Goal: Task Accomplishment & Management: Use online tool/utility

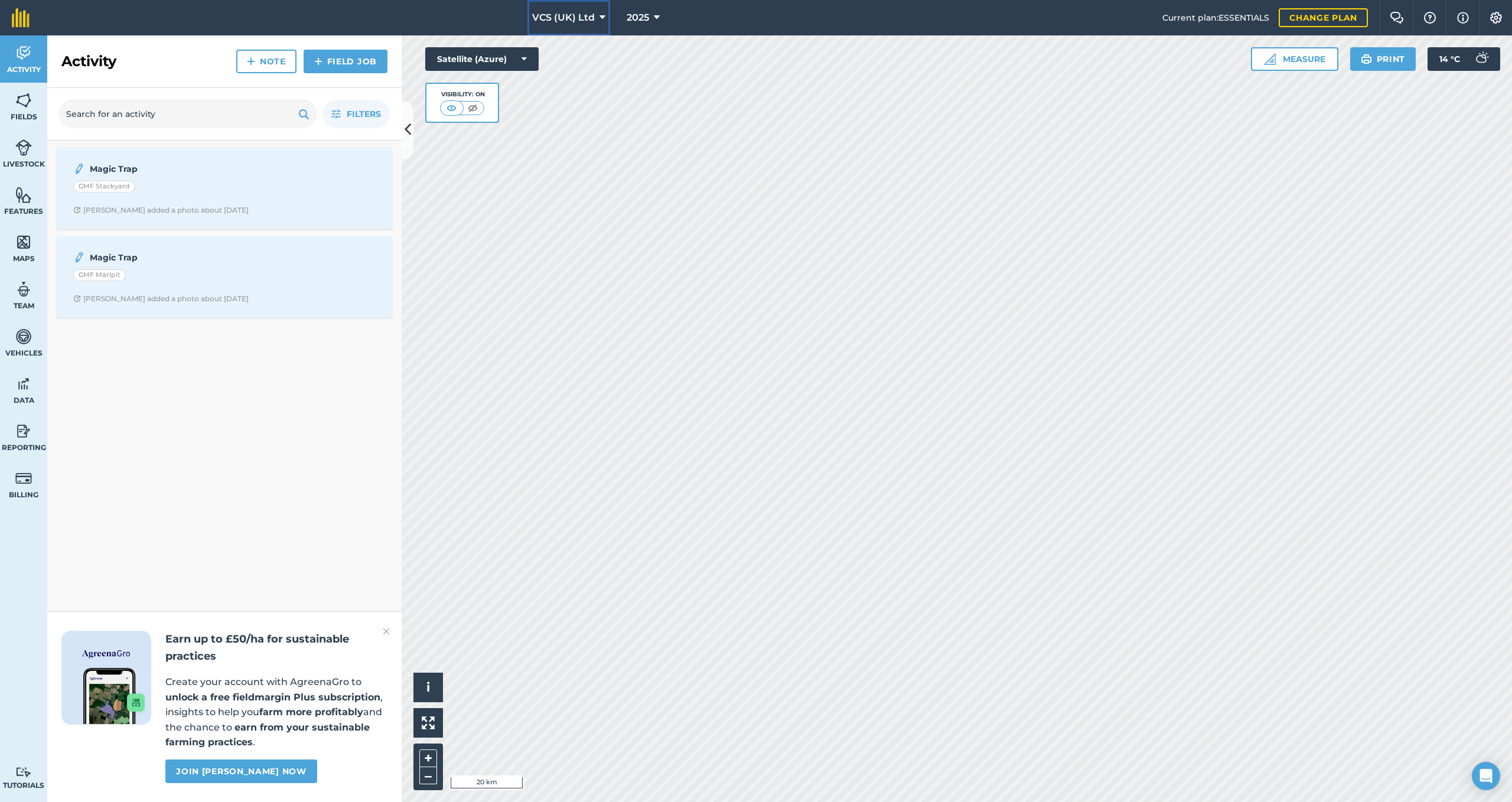
click at [562, 15] on span "VCS (UK) Ltd" at bounding box center [564, 18] width 63 height 14
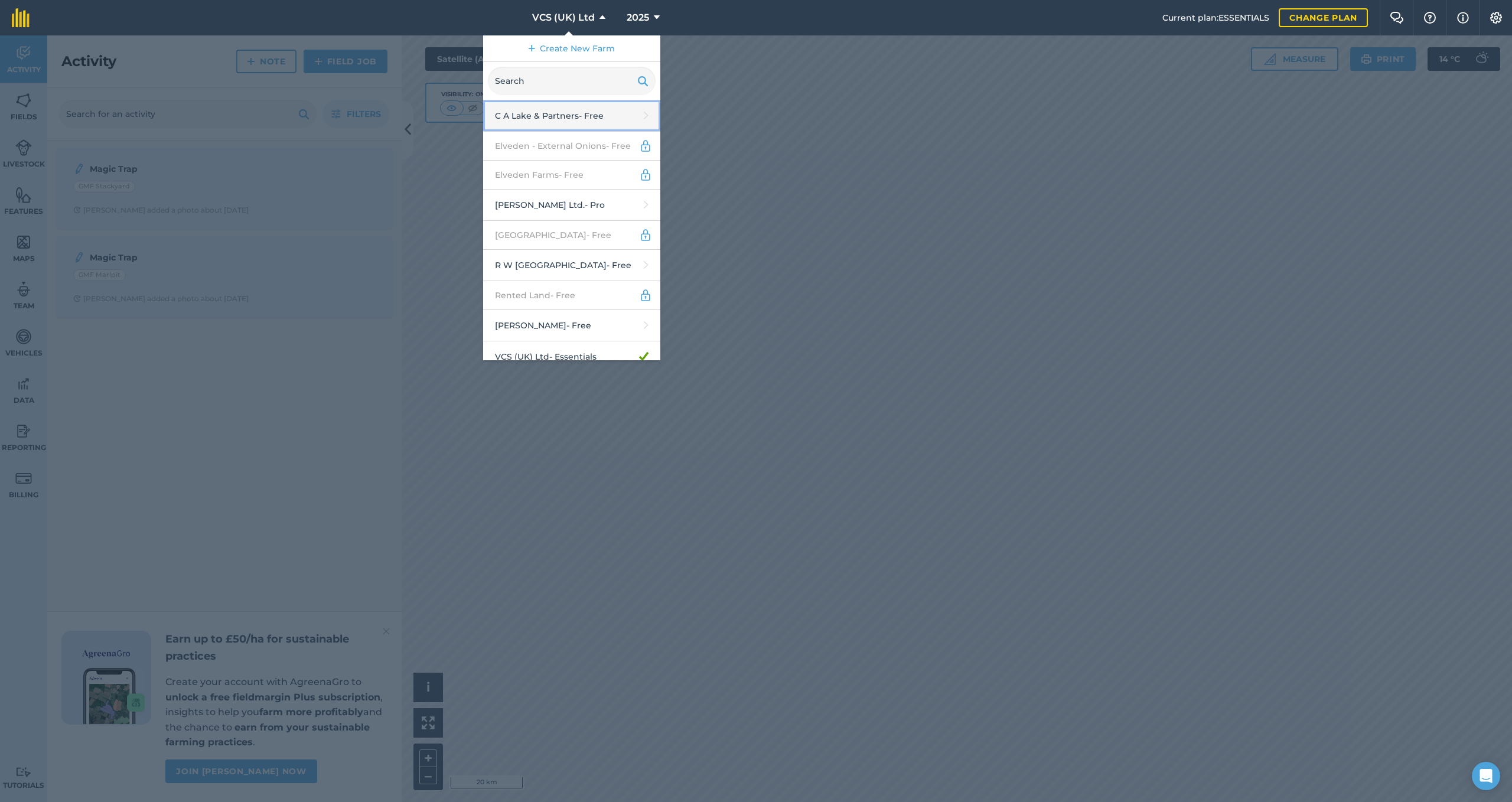
click at [554, 112] on link "C A Lake & Partners - Free" at bounding box center [572, 116] width 177 height 31
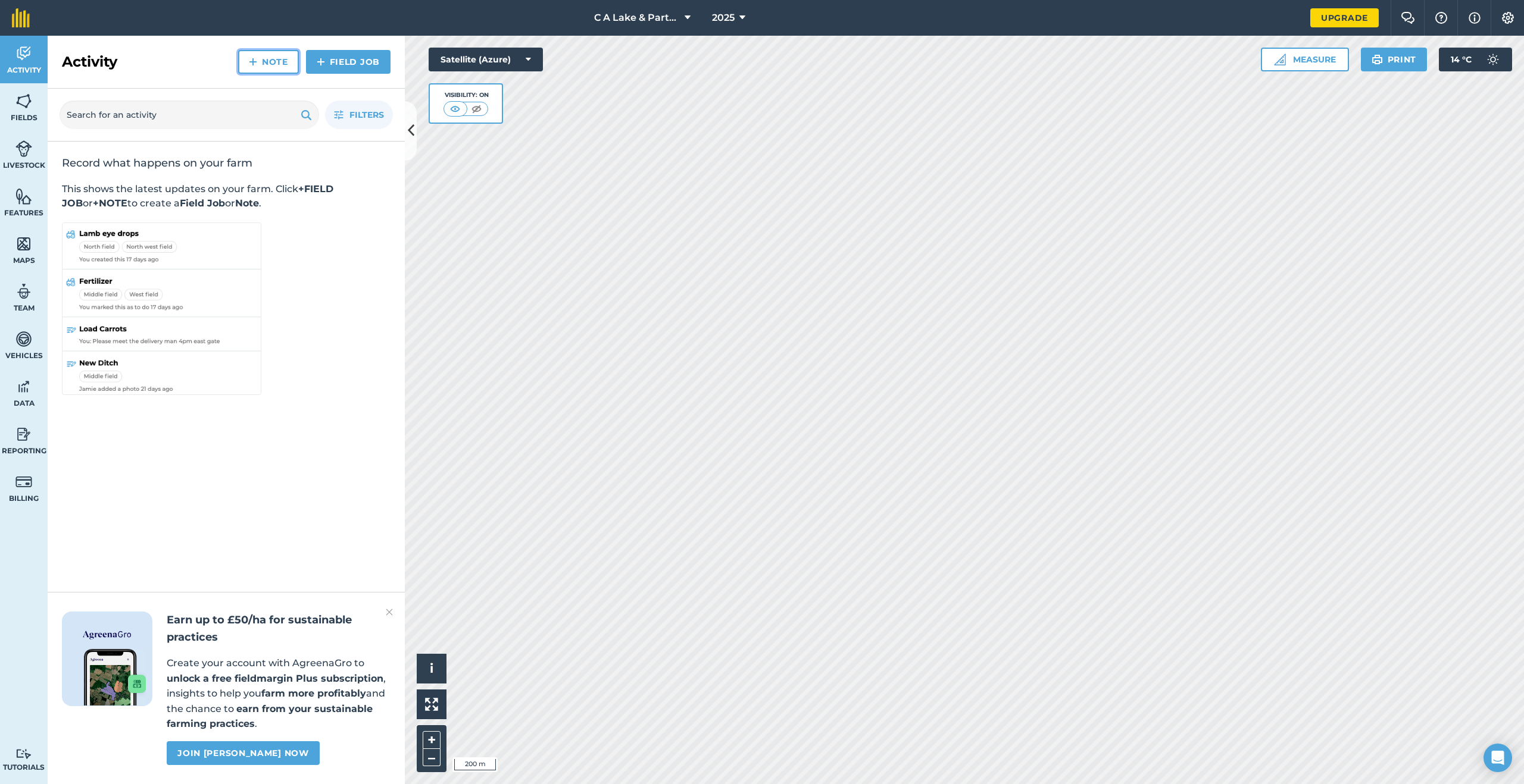
click at [269, 56] on link "Note" at bounding box center [269, 62] width 61 height 24
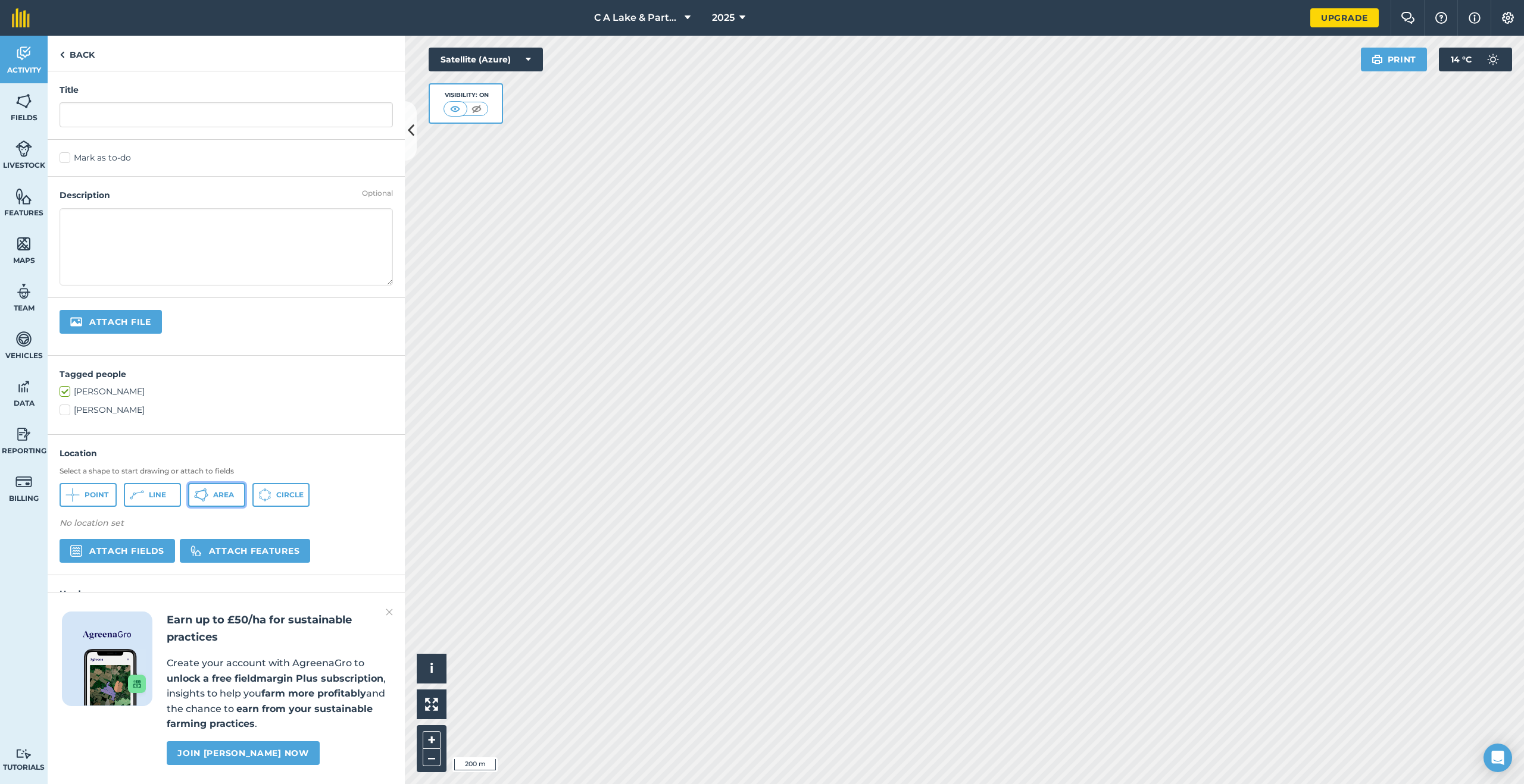
click at [208, 495] on button "Area" at bounding box center [217, 495] width 57 height 24
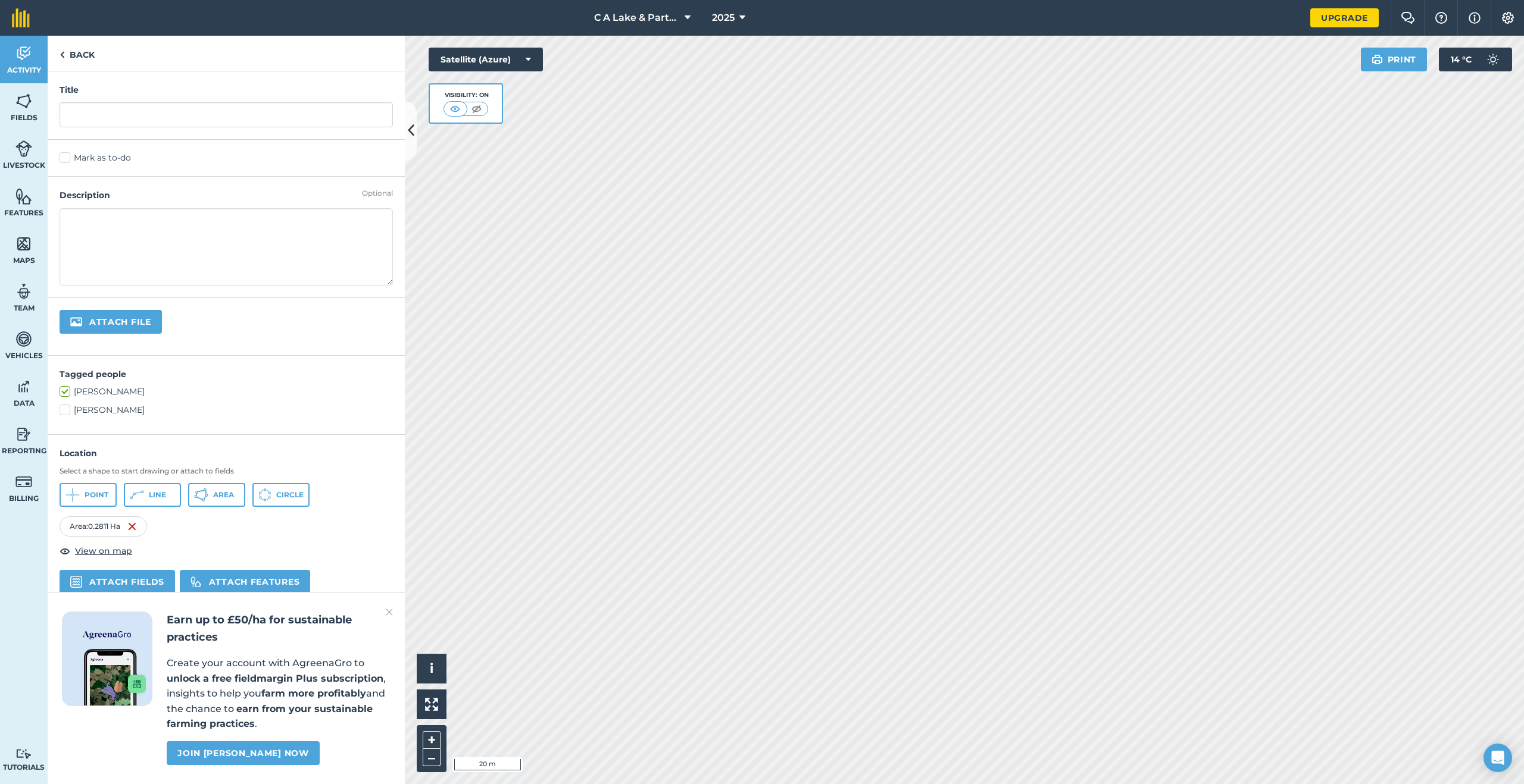
click at [148, 519] on div "Area : 0.2811 Ha" at bounding box center [226, 527] width 333 height 21
click at [131, 521] on img at bounding box center [132, 526] width 10 height 14
